Goal: Information Seeking & Learning: Get advice/opinions

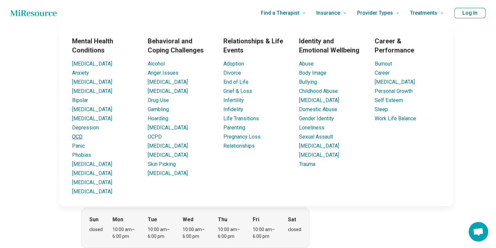
click at [80, 138] on link "OCD" at bounding box center [77, 137] width 10 height 6
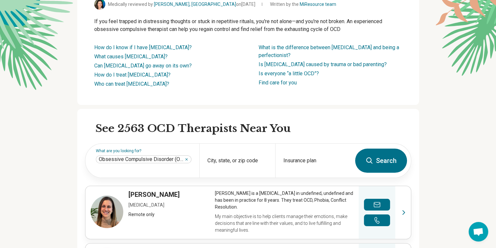
scroll to position [117, 0]
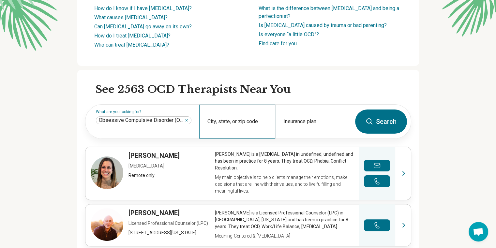
click at [245, 123] on div "City, state, or zip code" at bounding box center [237, 122] width 76 height 34
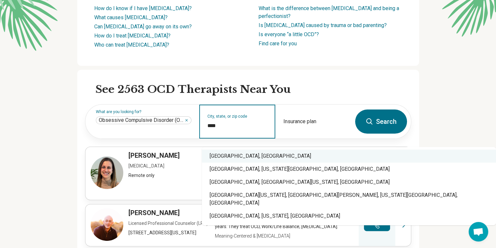
click at [245, 155] on div "Manhattan, KS" at bounding box center [349, 156] width 294 height 13
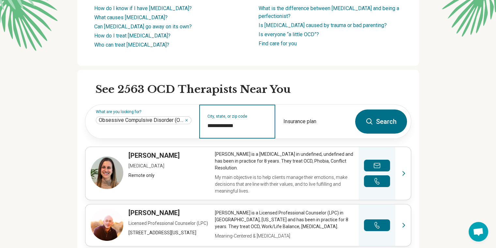
type input "**********"
click at [245, 124] on icon at bounding box center [369, 122] width 8 height 8
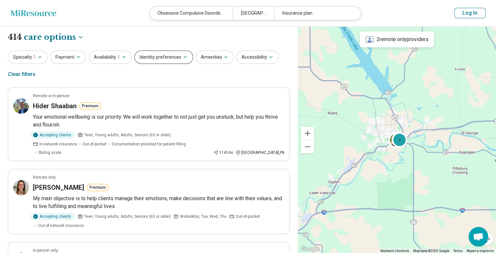
click at [156, 61] on button "Identity preferences" at bounding box center [163, 57] width 59 height 13
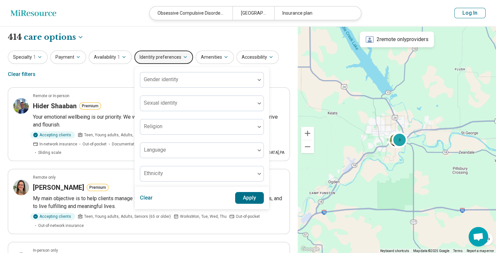
click at [156, 61] on button "Identity preferences" at bounding box center [163, 57] width 59 height 13
click at [223, 59] on icon "button" at bounding box center [225, 56] width 5 height 5
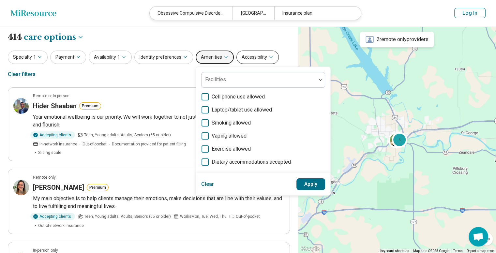
click at [245, 61] on button "Accessibility" at bounding box center [257, 57] width 42 height 13
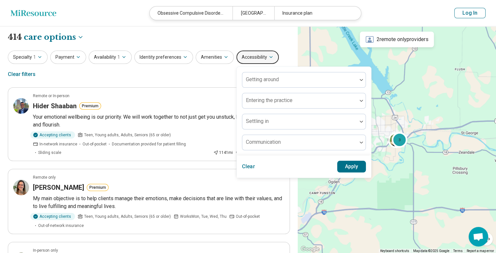
click at [245, 61] on button "Accessibility" at bounding box center [257, 57] width 42 height 13
click at [173, 56] on button "Identity preferences" at bounding box center [163, 57] width 59 height 13
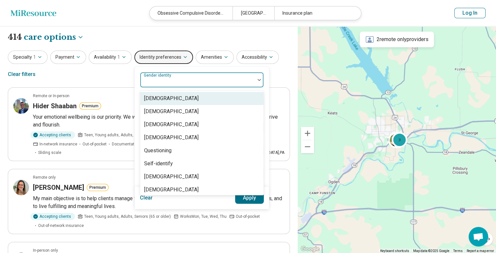
click at [172, 78] on div "Gender identity" at bounding box center [202, 80] width 124 height 16
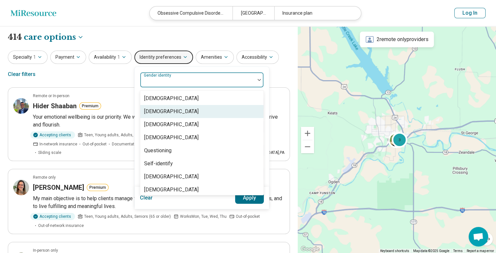
click at [159, 116] on div "[DEMOGRAPHIC_DATA]" at bounding box center [201, 111] width 123 height 13
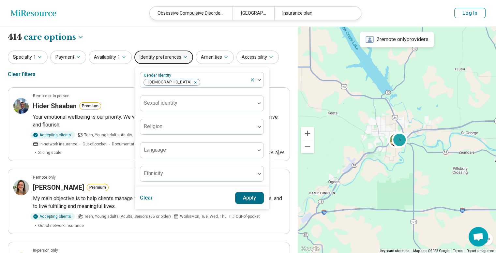
click at [235, 195] on button "Apply" at bounding box center [249, 198] width 29 height 12
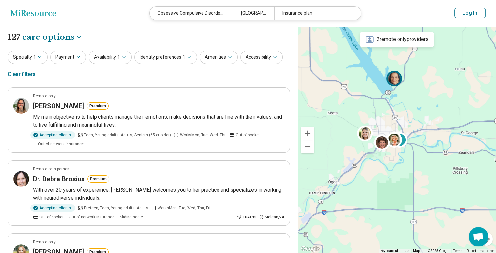
click at [245, 81] on img at bounding box center [394, 79] width 16 height 16
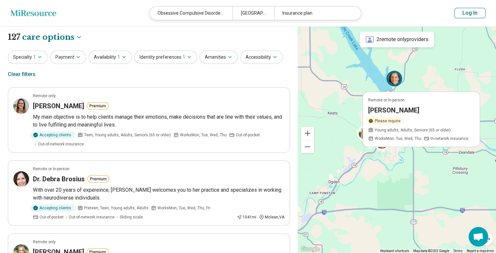
click at [245, 106] on h3 "[PERSON_NAME]" at bounding box center [393, 110] width 51 height 9
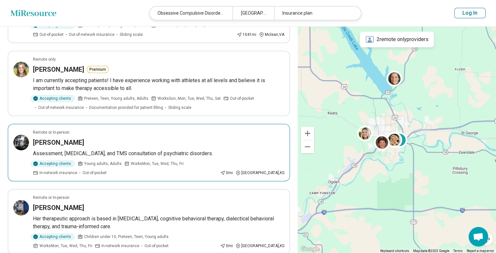
scroll to position [195, 0]
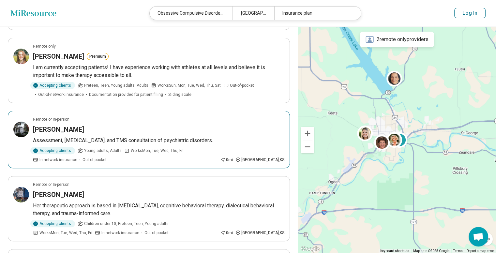
drag, startPoint x: 217, startPoint y: 134, endPoint x: 124, endPoint y: 122, distance: 94.0
click at [124, 122] on article "Remote or In-person Susan Marshall Assessment, medication management, and TMS c…" at bounding box center [149, 139] width 282 height 57
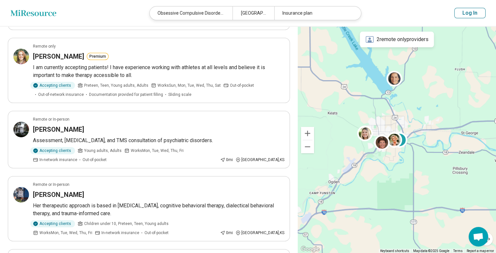
click at [241, 169] on ul "Remote only Michelle Litwer Premium My main objective is to help clients manage…" at bounding box center [149, 245] width 282 height 707
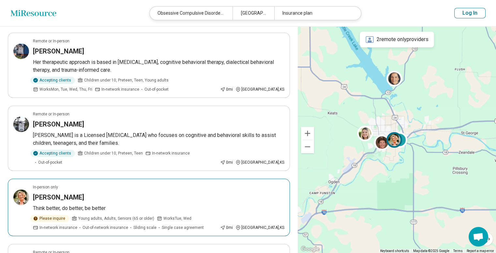
scroll to position [352, 0]
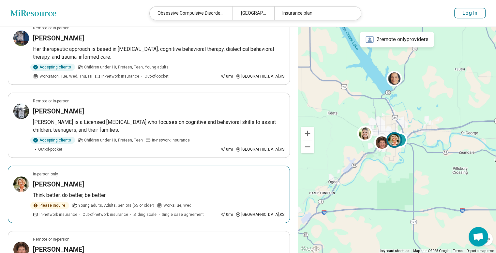
drag, startPoint x: 241, startPoint y: 169, endPoint x: 136, endPoint y: 171, distance: 105.6
drag, startPoint x: 136, startPoint y: 171, endPoint x: 93, endPoint y: 160, distance: 44.3
click at [93, 166] on article "In-person only Sherri Massey Think better, do better, be better Please inquire …" at bounding box center [149, 194] width 282 height 57
click at [242, 152] on ul "Remote only Michelle Litwer Premium My main objective is to help clients manage…" at bounding box center [149, 88] width 282 height 707
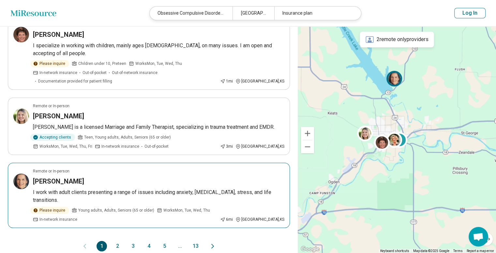
scroll to position [573, 0]
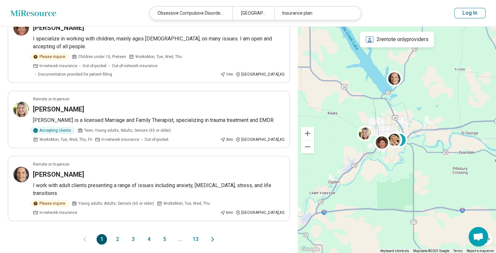
click at [110, 234] on div "1 2 3 4 5 ... 13" at bounding box center [148, 239] width 104 height 10
click at [117, 234] on button "2" at bounding box center [117, 239] width 10 height 10
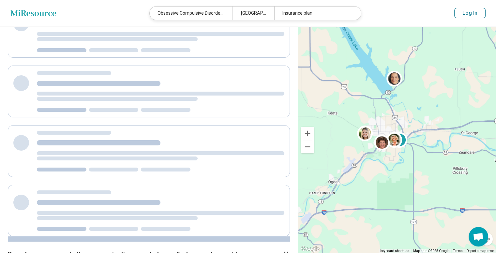
scroll to position [0, 0]
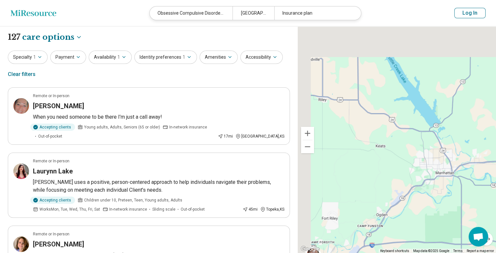
drag, startPoint x: 394, startPoint y: 65, endPoint x: 446, endPoint y: 102, distance: 63.7
click at [245, 102] on div "2 2" at bounding box center [396, 139] width 198 height 227
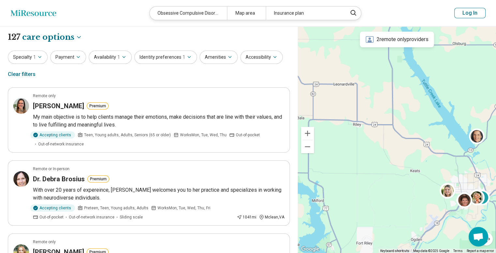
drag, startPoint x: 451, startPoint y: 83, endPoint x: 401, endPoint y: 135, distance: 72.4
click at [245, 135] on div "3" at bounding box center [396, 139] width 198 height 227
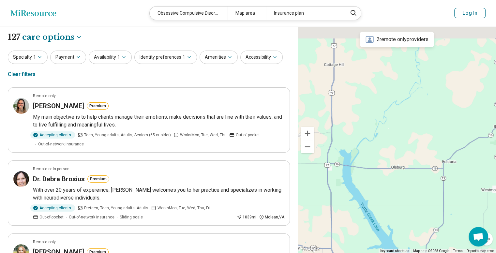
drag, startPoint x: 381, startPoint y: 120, endPoint x: 408, endPoint y: 144, distance: 36.0
click at [245, 142] on div "3" at bounding box center [396, 139] width 198 height 227
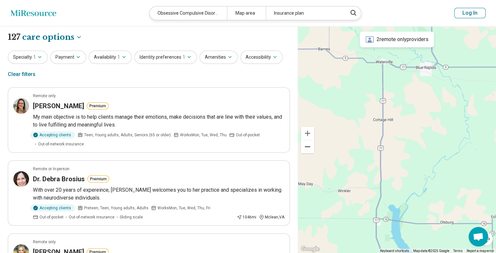
click at [245, 149] on button "Zoom out" at bounding box center [307, 146] width 13 height 13
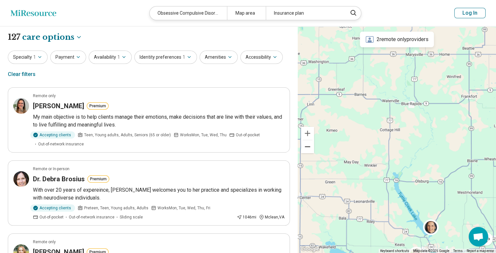
click at [245, 149] on button "Zoom out" at bounding box center [307, 146] width 13 height 13
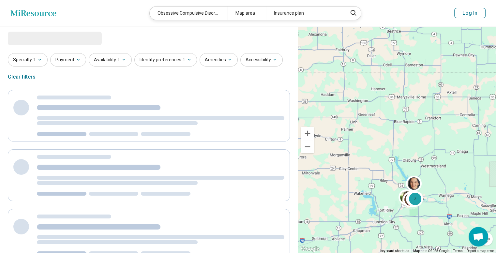
select select "***"
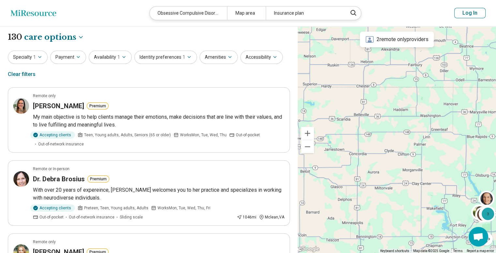
drag, startPoint x: 379, startPoint y: 117, endPoint x: 450, endPoint y: 131, distance: 72.7
click at [245, 131] on div "3" at bounding box center [396, 139] width 198 height 227
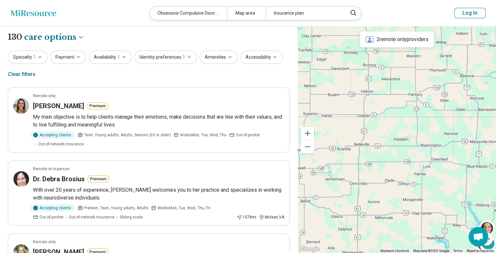
drag, startPoint x: 431, startPoint y: 175, endPoint x: 433, endPoint y: 208, distance: 32.3
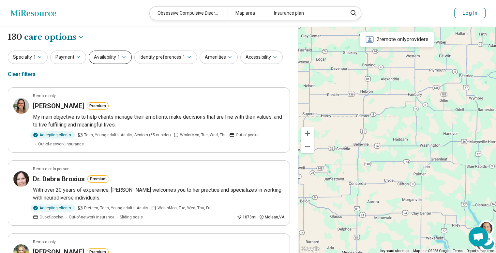
click at [103, 55] on button "Availability 1" at bounding box center [110, 57] width 43 height 13
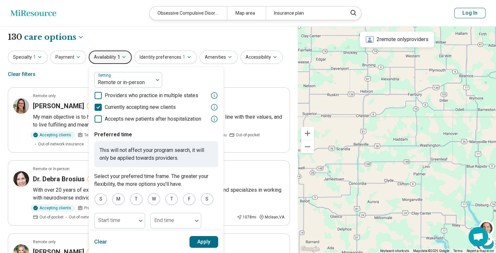
click at [97, 95] on icon at bounding box center [97, 95] width 7 height 7
click at [194, 243] on button "Apply" at bounding box center [203, 242] width 29 height 12
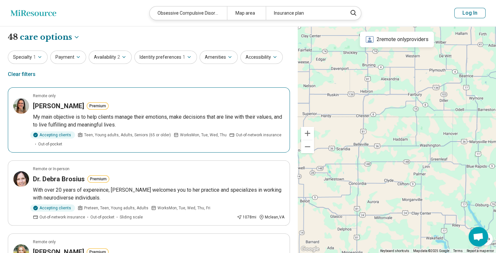
drag, startPoint x: 203, startPoint y: 124, endPoint x: 125, endPoint y: 97, distance: 82.7
click at [125, 97] on div "Remote only" at bounding box center [158, 96] width 251 height 6
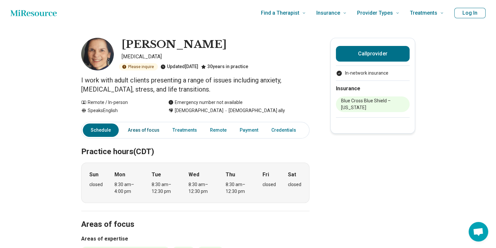
click at [156, 130] on link "Areas of focus" at bounding box center [143, 129] width 39 height 13
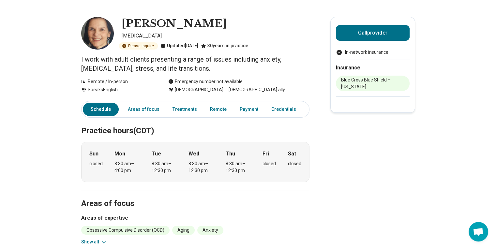
scroll to position [22, 0]
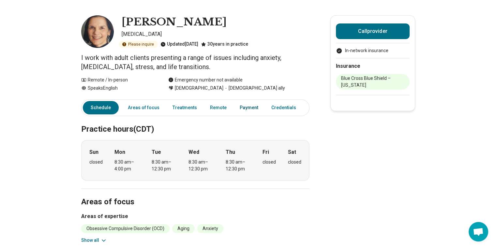
click at [249, 106] on link "Payment" at bounding box center [249, 107] width 26 height 13
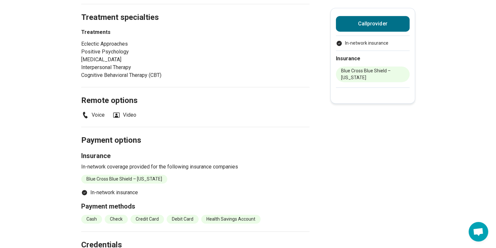
scroll to position [0, 0]
